Goal: Task Accomplishment & Management: Manage account settings

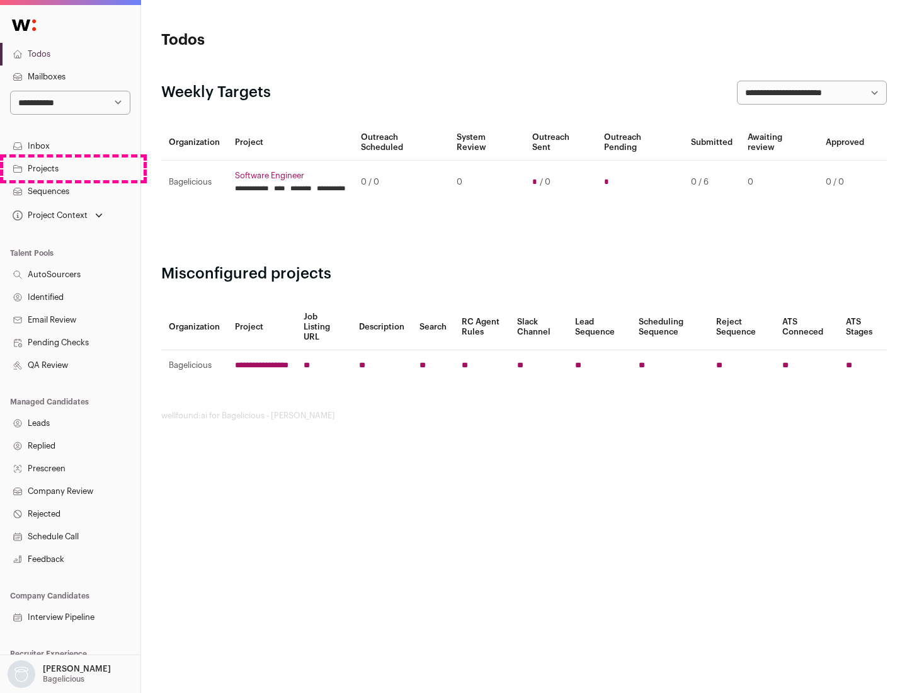
click at [70, 168] on link "Projects" at bounding box center [70, 168] width 140 height 23
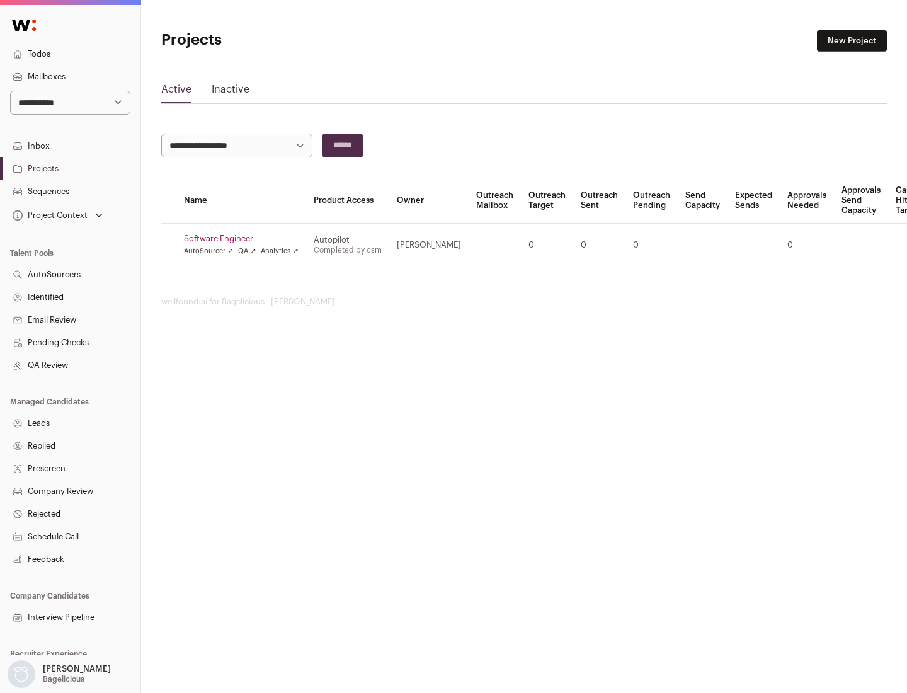
click at [245, 239] on link "Software Engineer" at bounding box center [241, 239] width 115 height 10
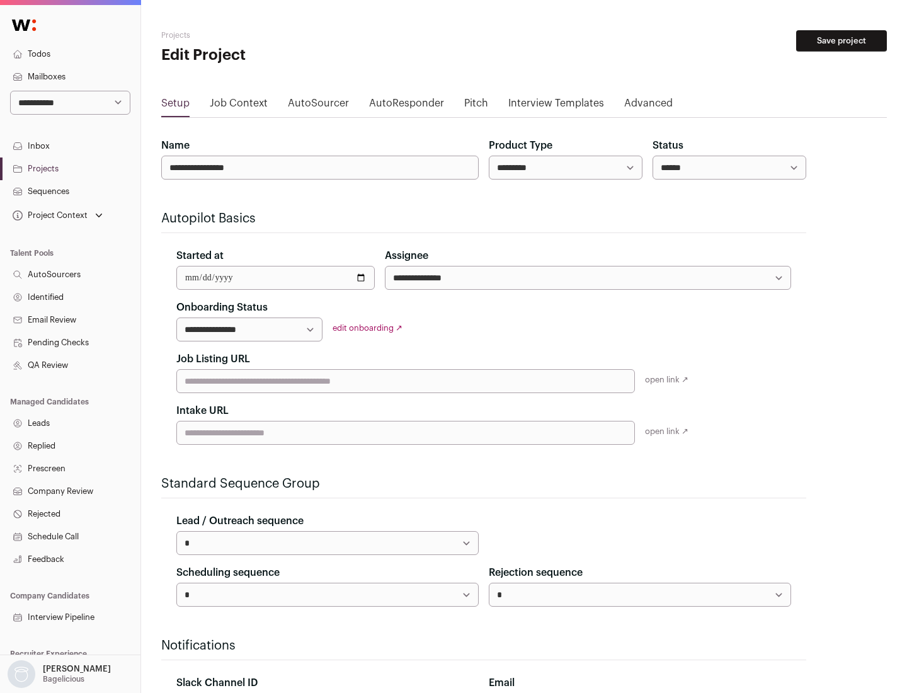
click at [841, 41] on button "Save project" at bounding box center [841, 40] width 91 height 21
